Goal: Task Accomplishment & Management: Complete application form

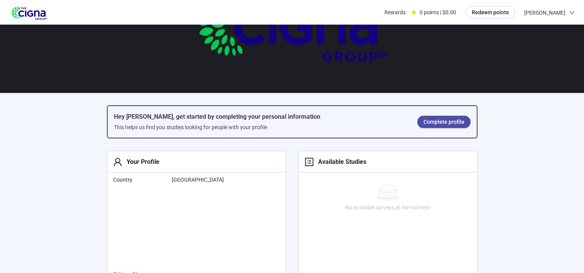
scroll to position [77, 0]
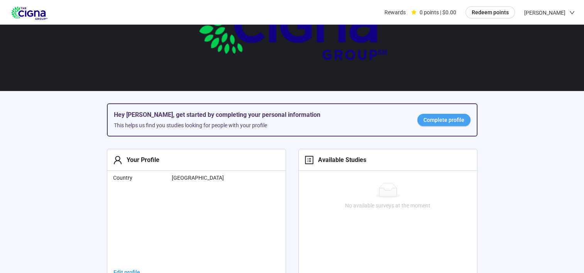
click at [450, 121] on span "Complete profile" at bounding box center [443, 120] width 41 height 8
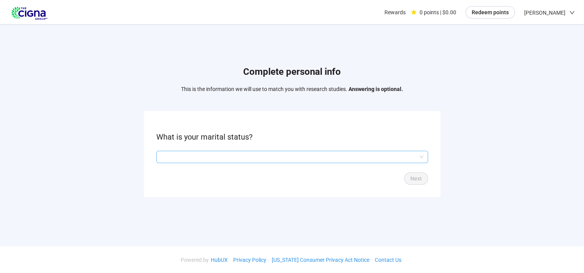
click at [173, 157] on input "search" at bounding box center [292, 157] width 262 height 12
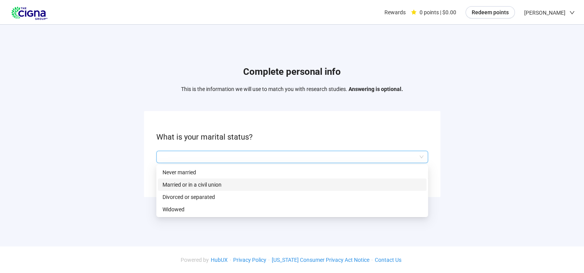
click at [171, 180] on div "Married or in a civil union" at bounding box center [292, 185] width 269 height 12
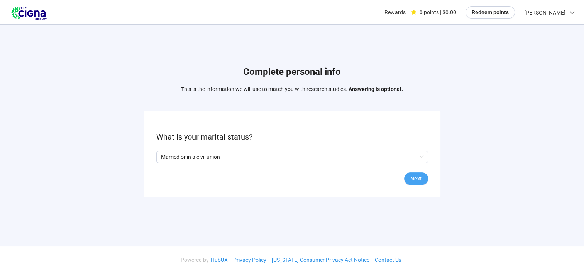
click at [414, 178] on span "Next" at bounding box center [416, 178] width 12 height 8
click at [171, 153] on input "search" at bounding box center [292, 157] width 262 height 12
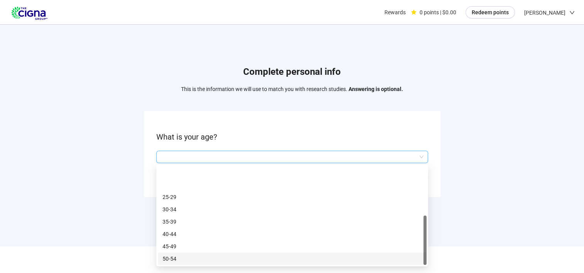
scroll to position [37, 0]
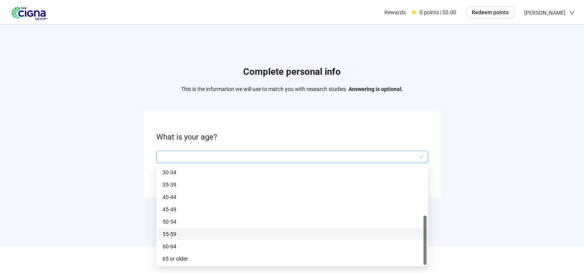
click at [169, 234] on p "55-59" at bounding box center [292, 234] width 259 height 8
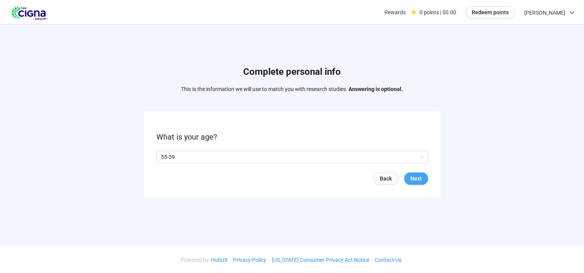
click at [414, 179] on span "Next" at bounding box center [416, 178] width 12 height 8
click at [154, 156] on form "Are you a homeowner? Yes No Back Next" at bounding box center [292, 154] width 296 height 86
click at [157, 157] on span at bounding box center [159, 157] width 6 height 6
click at [415, 178] on span "Next" at bounding box center [416, 178] width 12 height 8
click at [173, 159] on input "search" at bounding box center [292, 157] width 262 height 12
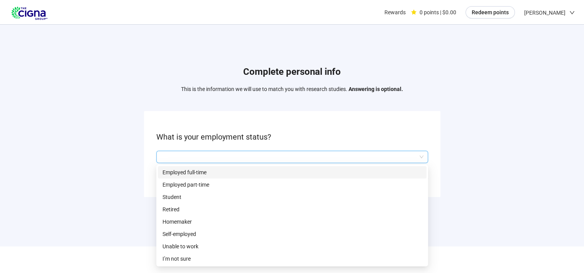
click at [169, 168] on p "Employed full-time" at bounding box center [292, 172] width 259 height 8
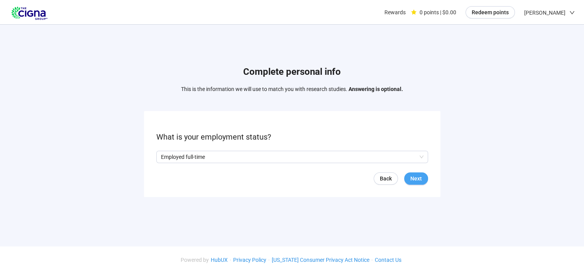
click at [414, 181] on span "Next" at bounding box center [416, 178] width 12 height 8
click at [184, 161] on input "search" at bounding box center [292, 157] width 262 height 12
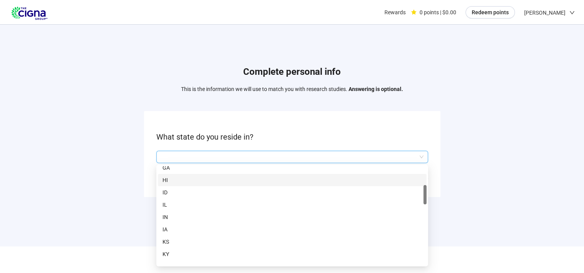
scroll to position [102, 0]
click at [166, 168] on p "CT" at bounding box center [292, 169] width 259 height 8
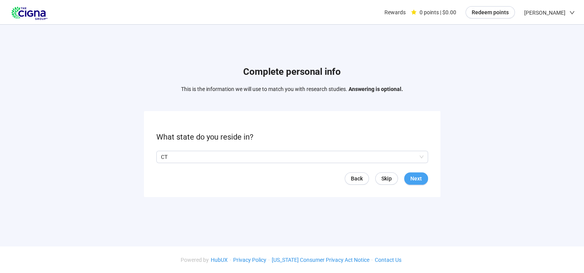
click at [416, 178] on span "Next" at bounding box center [416, 178] width 12 height 8
click at [184, 152] on input "search" at bounding box center [292, 157] width 262 height 12
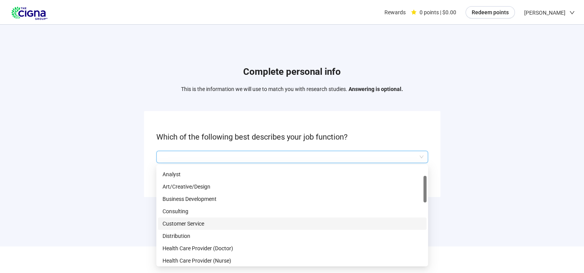
scroll to position [22, 0]
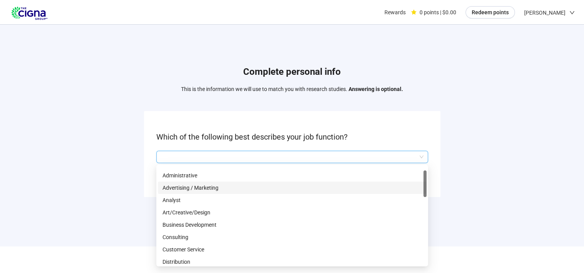
click at [210, 186] on p "Advertising / Marketing" at bounding box center [292, 188] width 259 height 8
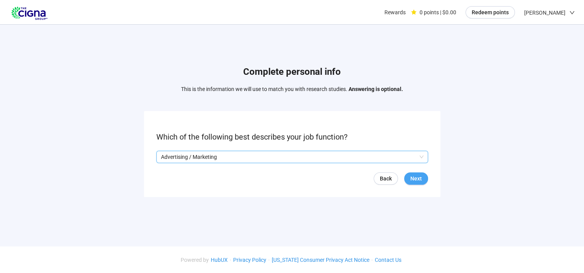
click at [417, 176] on span "Next" at bounding box center [416, 178] width 12 height 8
click at [196, 156] on input "search" at bounding box center [292, 157] width 262 height 12
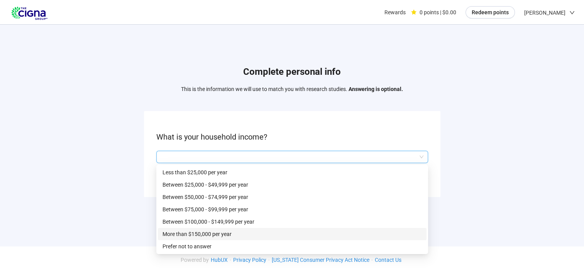
click at [199, 233] on p "More than $150,000 per year" at bounding box center [292, 234] width 259 height 8
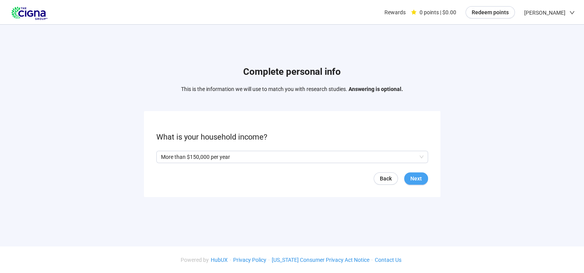
click at [415, 177] on span "Next" at bounding box center [416, 178] width 12 height 8
click at [420, 177] on span "Next" at bounding box center [416, 178] width 12 height 8
click at [222, 155] on input "search" at bounding box center [292, 157] width 262 height 12
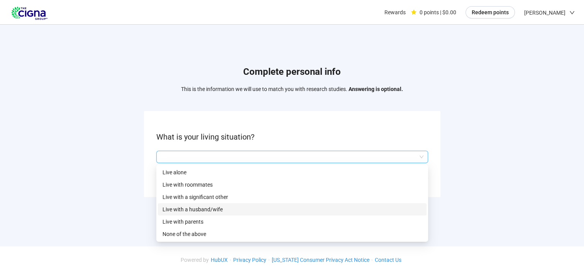
click at [172, 208] on p "Live with a husband/wife" at bounding box center [292, 209] width 259 height 8
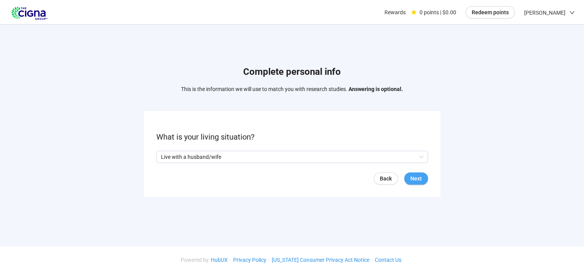
click at [412, 178] on span "Next" at bounding box center [416, 178] width 12 height 8
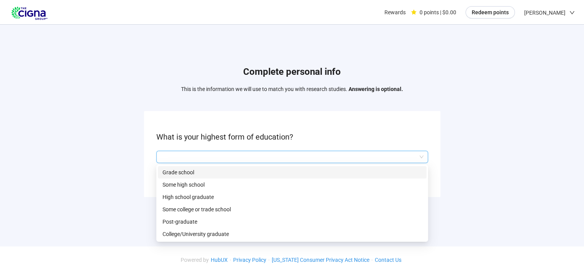
click at [180, 157] on input "search" at bounding box center [292, 157] width 262 height 12
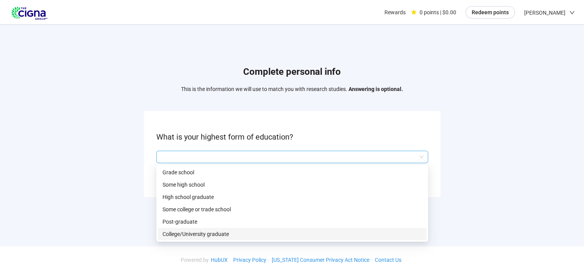
click at [174, 233] on p "College/University graduate" at bounding box center [292, 234] width 259 height 8
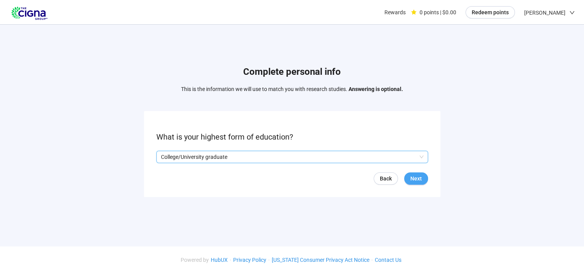
click at [413, 178] on span "Next" at bounding box center [416, 178] width 12 height 8
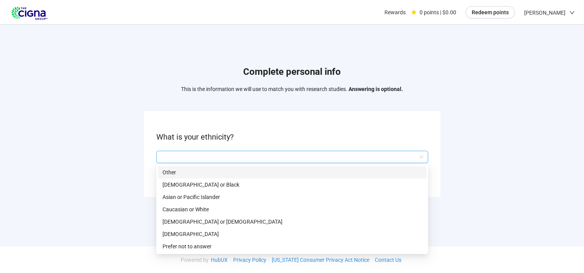
click at [190, 157] on input "search" at bounding box center [292, 157] width 262 height 12
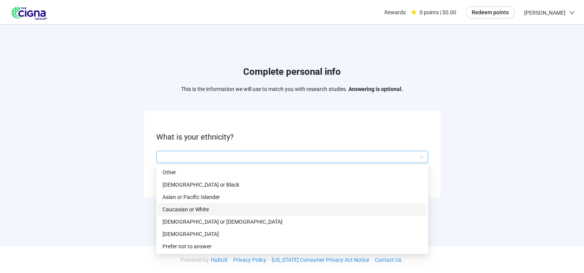
click at [179, 208] on p "Caucasian or White" at bounding box center [292, 209] width 259 height 8
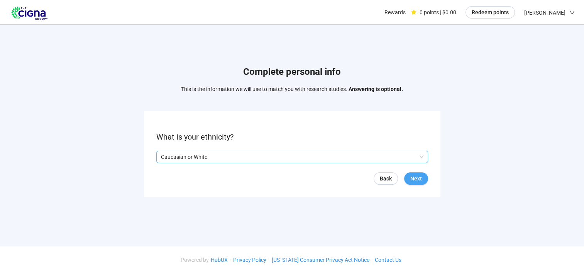
click at [417, 179] on span "Next" at bounding box center [416, 178] width 12 height 8
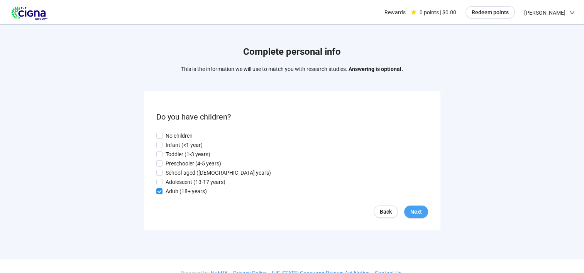
click at [420, 212] on span "Next" at bounding box center [416, 212] width 12 height 8
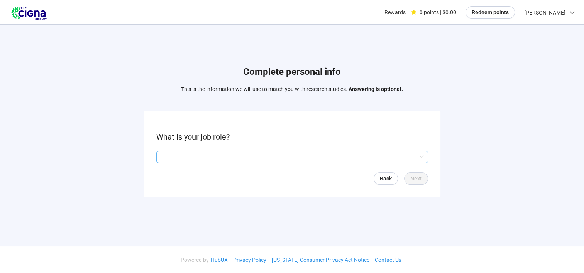
click at [180, 156] on input "search" at bounding box center [292, 157] width 262 height 12
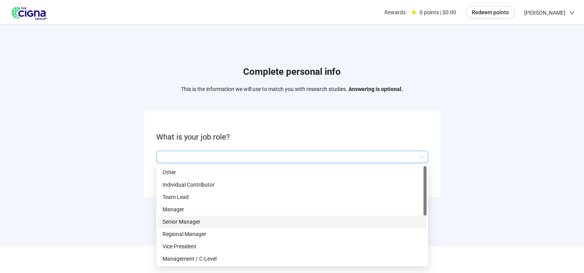
click at [184, 222] on p "Senior Manager" at bounding box center [292, 222] width 259 height 8
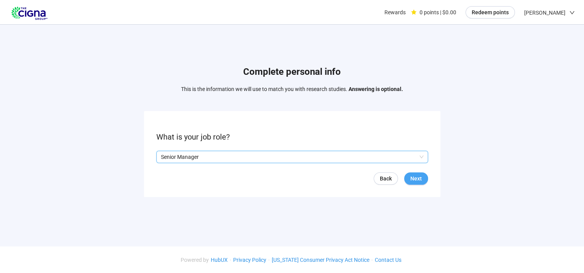
click at [418, 180] on span "Next" at bounding box center [416, 178] width 12 height 8
click at [173, 157] on input "search" at bounding box center [292, 157] width 262 height 12
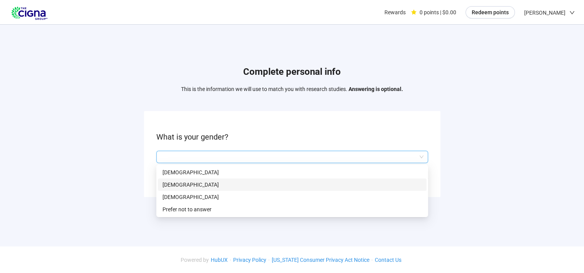
click at [164, 182] on p "[DEMOGRAPHIC_DATA]" at bounding box center [292, 185] width 259 height 8
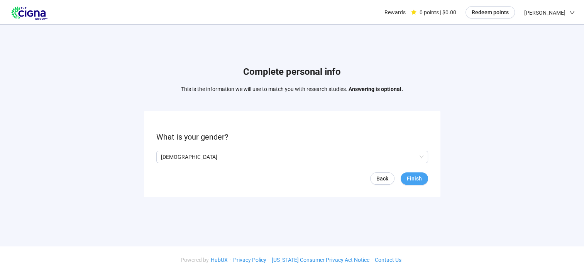
click at [415, 175] on span "Finish" at bounding box center [414, 178] width 15 height 8
